Goal: Find specific page/section: Find specific page/section

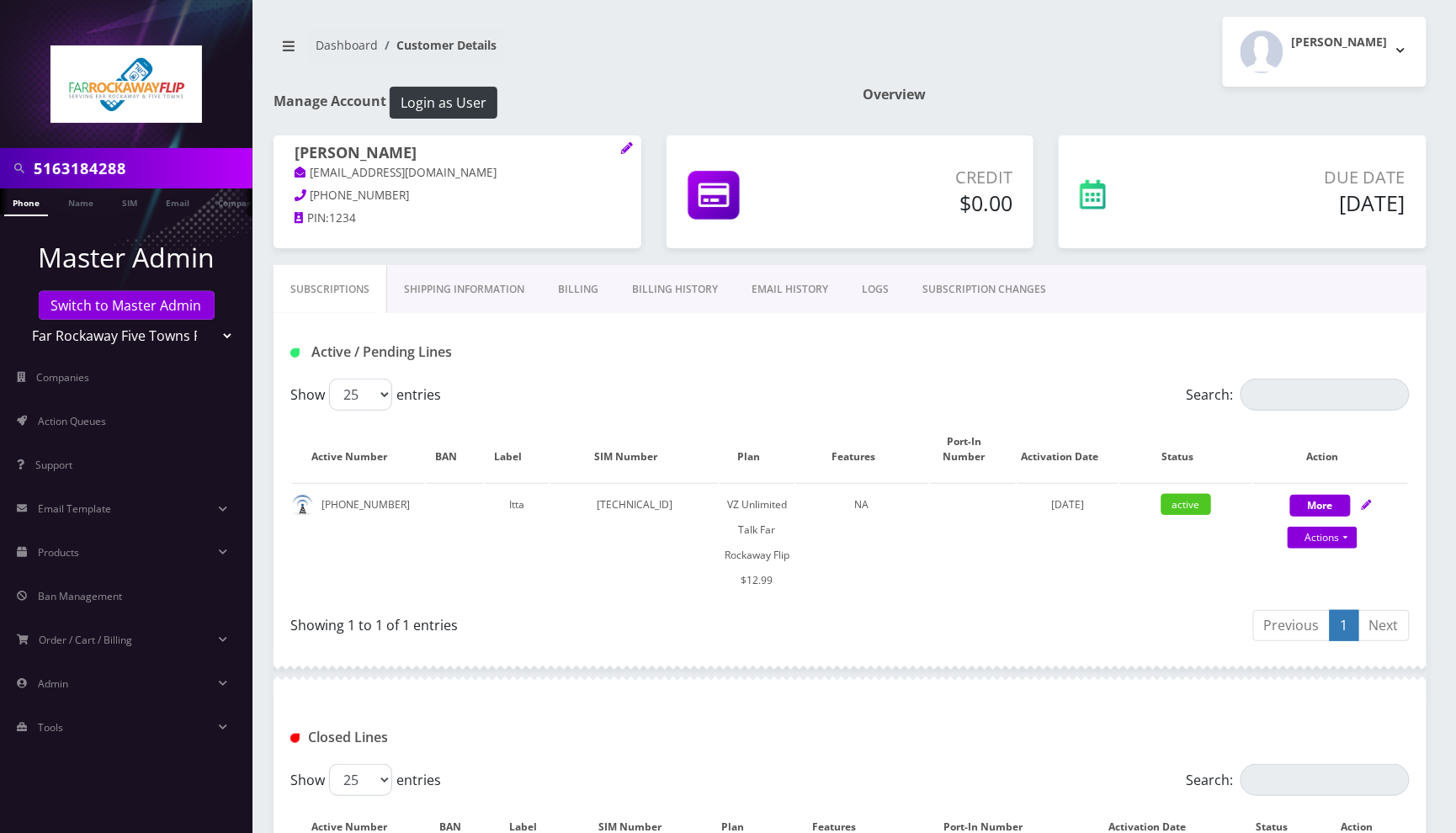
type input "5163184288"
click at [27, 203] on link "Phone" at bounding box center [26, 202] width 44 height 28
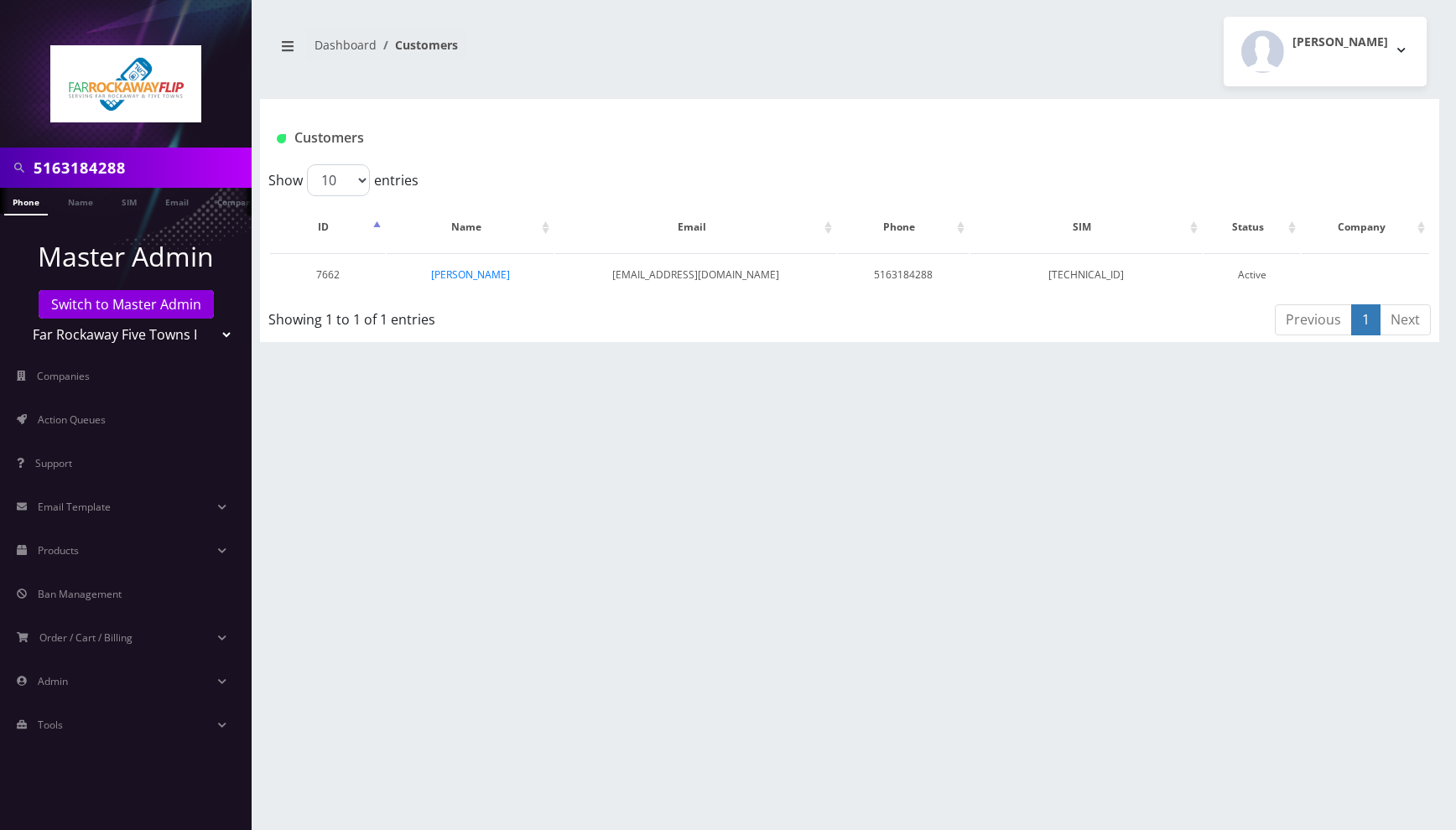
click at [443, 240] on th "Name" at bounding box center [470, 226] width 167 height 49
click at [461, 270] on link "[PERSON_NAME]" at bounding box center [470, 274] width 78 height 14
